Goal: Find specific page/section: Find specific page/section

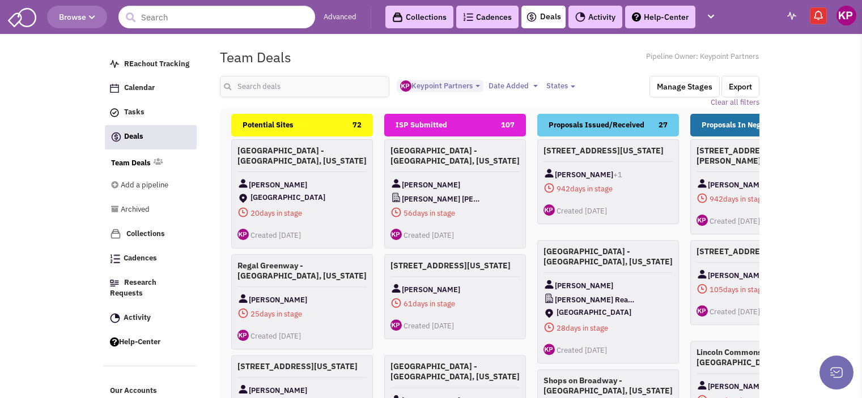
select select "1896"
select select
click at [592, 19] on link "Activity" at bounding box center [595, 17] width 54 height 23
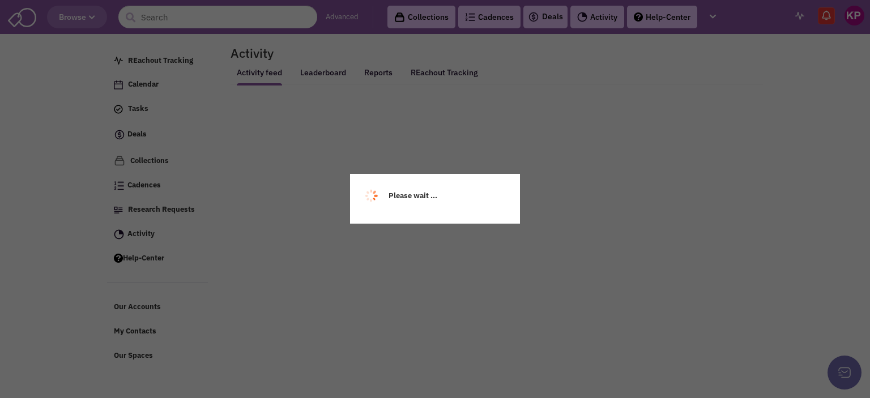
select select
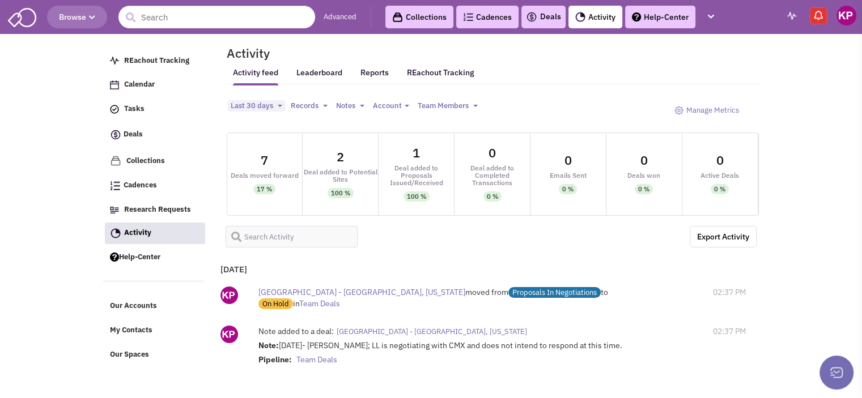
select select
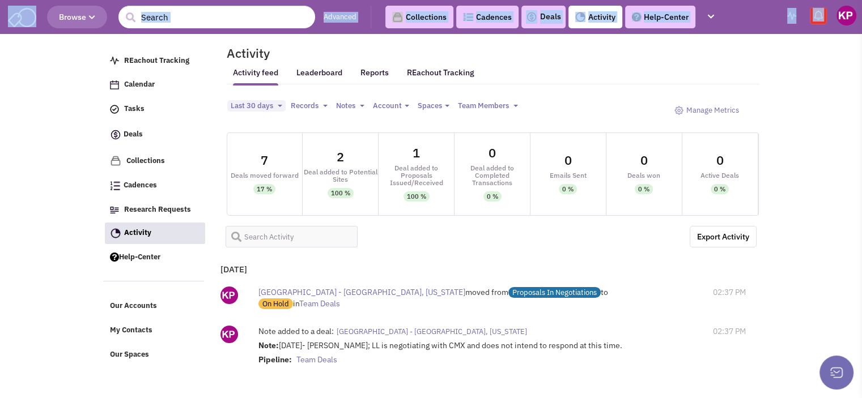
drag, startPoint x: 844, startPoint y: 2, endPoint x: 843, endPoint y: 17, distance: 15.3
click at [843, 17] on header "Browse Advanced Collections Cadences 0 Deals Activity Help-Center Calendar" at bounding box center [431, 17] width 862 height 34
click at [843, 17] on img at bounding box center [846, 16] width 20 height 20
